Goal: Task Accomplishment & Management: Complete application form

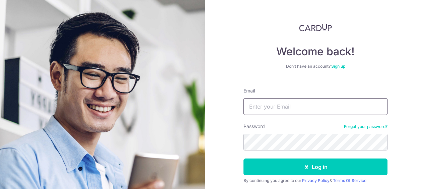
click at [270, 109] on input "Email" at bounding box center [315, 106] width 144 height 17
type input "[EMAIL_ADDRESS][DOMAIN_NAME]"
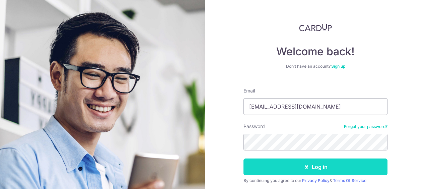
click at [304, 168] on icon "submit" at bounding box center [306, 166] width 5 height 5
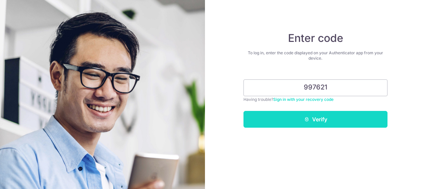
type input "997621"
click at [331, 119] on button "Verify" at bounding box center [315, 119] width 144 height 17
